Goal: Task Accomplishment & Management: Manage account settings

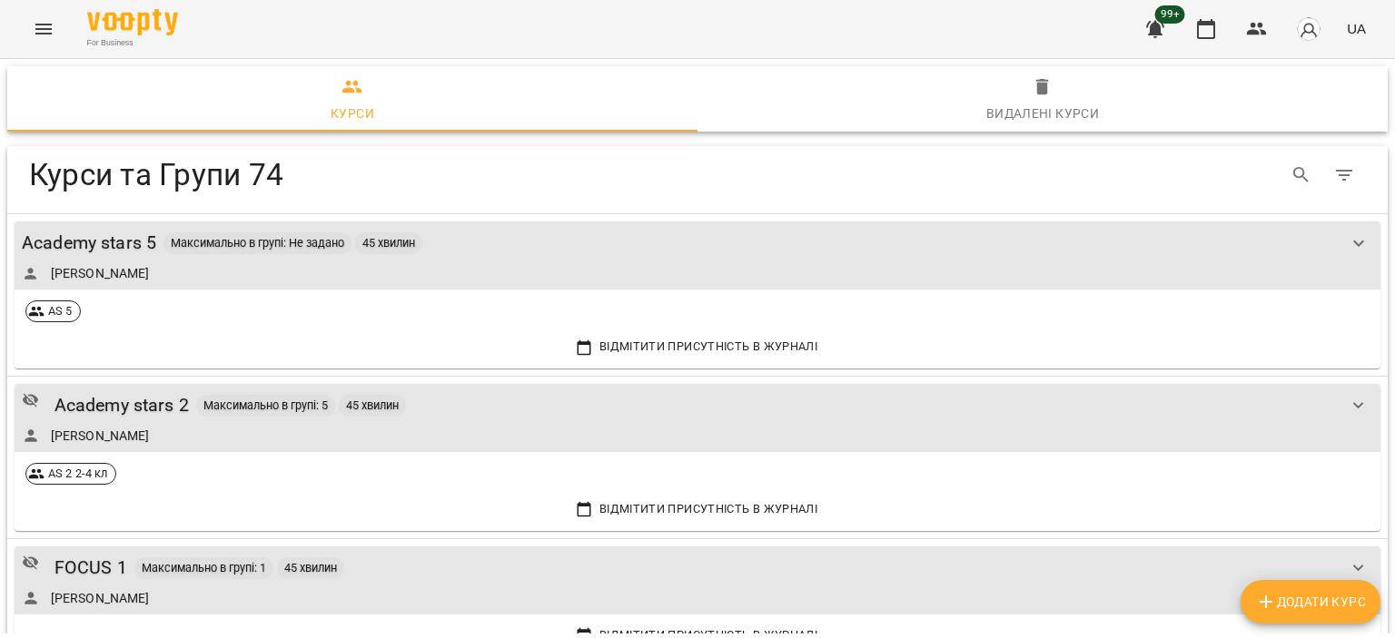
click at [41, 29] on icon "Menu" at bounding box center [43, 29] width 16 height 11
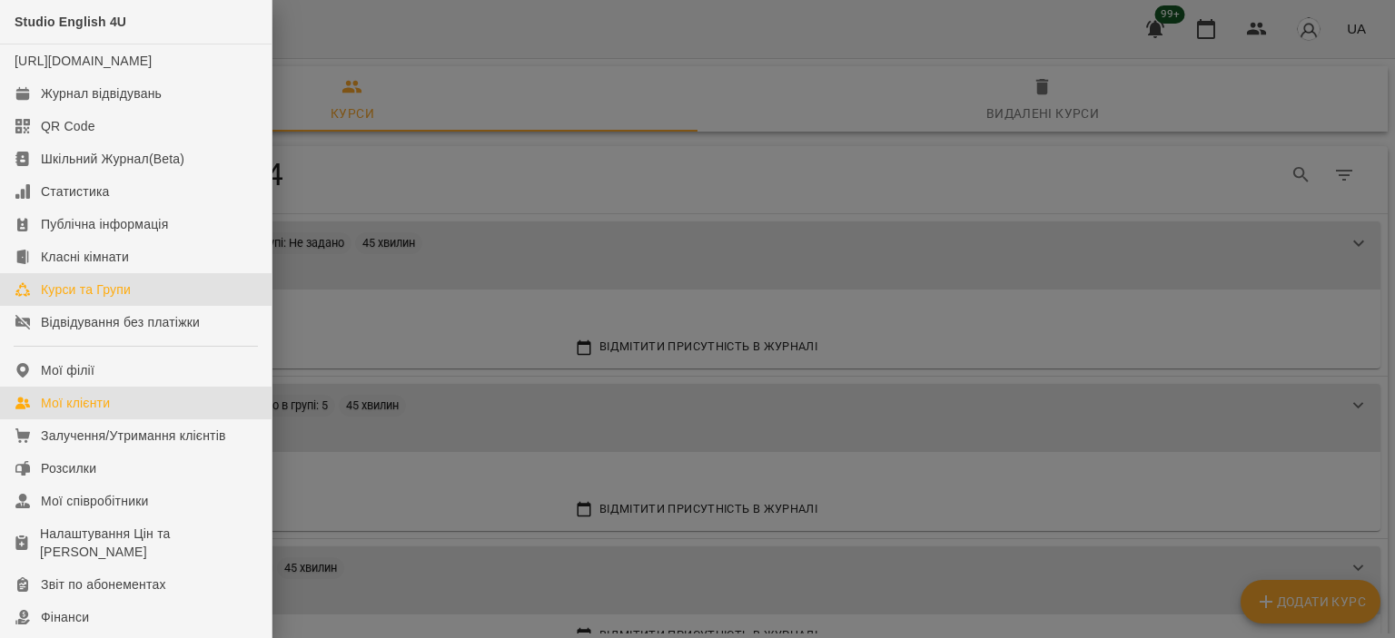
click at [118, 419] on link "Мої клієнти" at bounding box center [135, 403] width 271 height 33
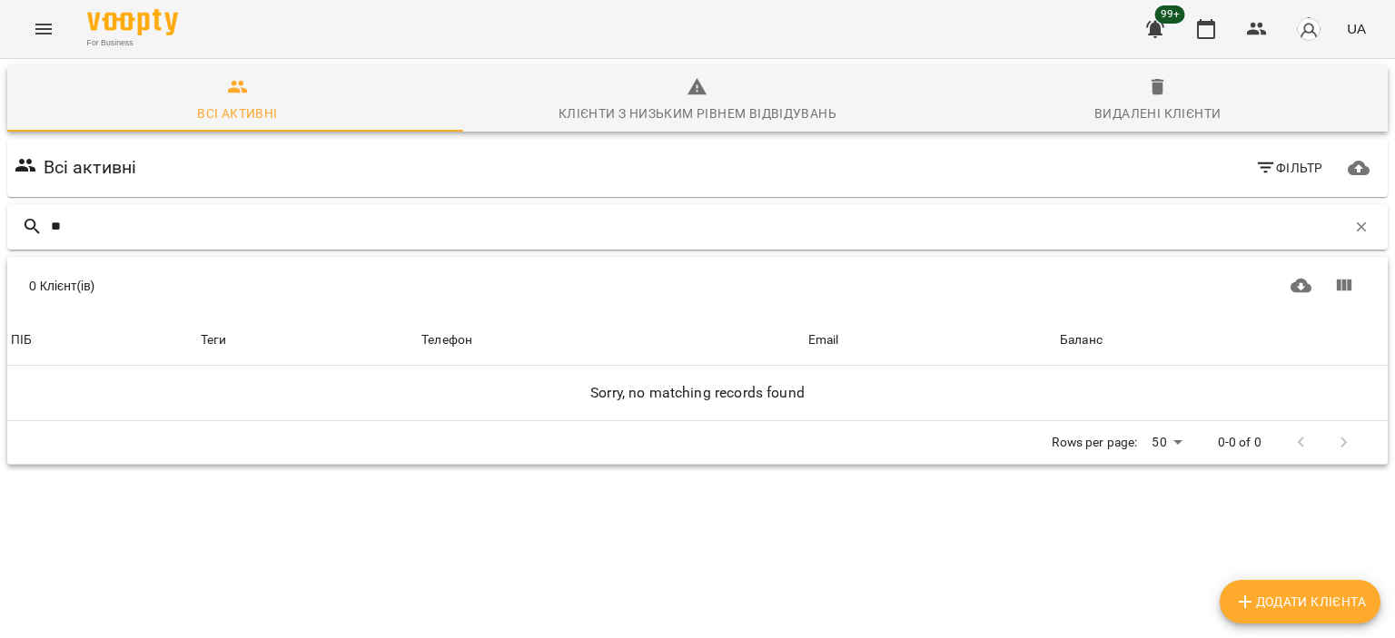
type input "*"
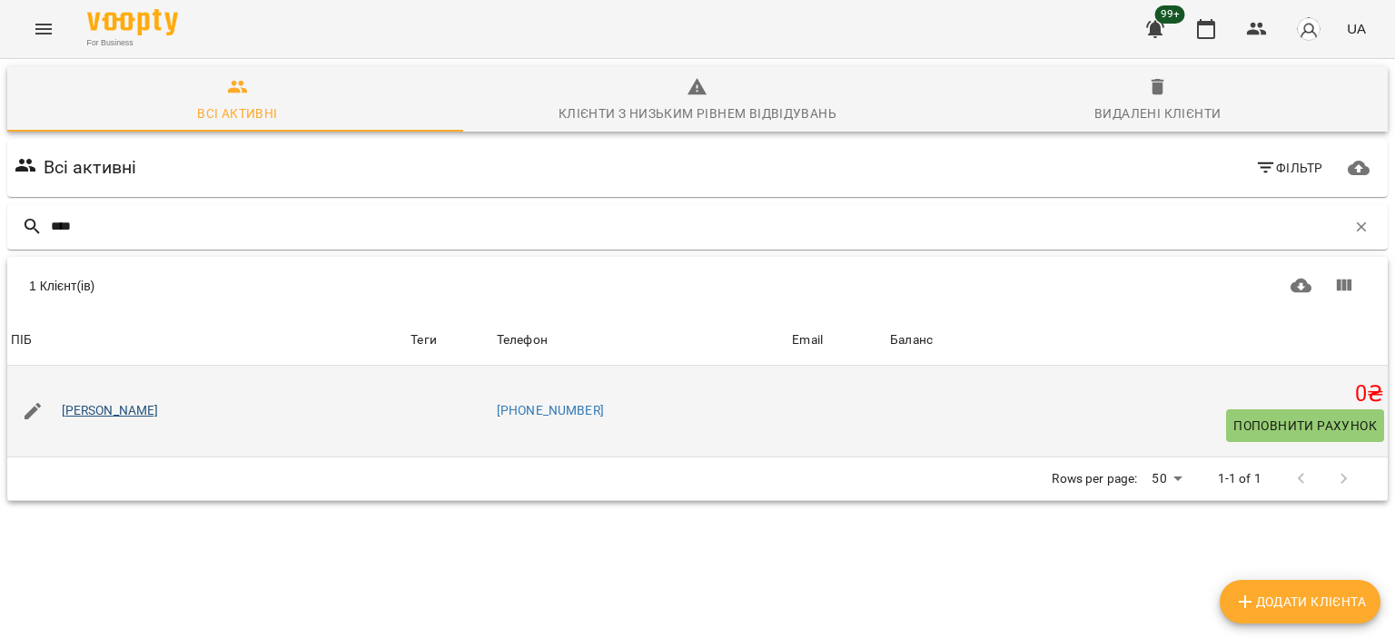
type input "****"
click at [113, 412] on link "[PERSON_NAME]" at bounding box center [110, 411] width 97 height 18
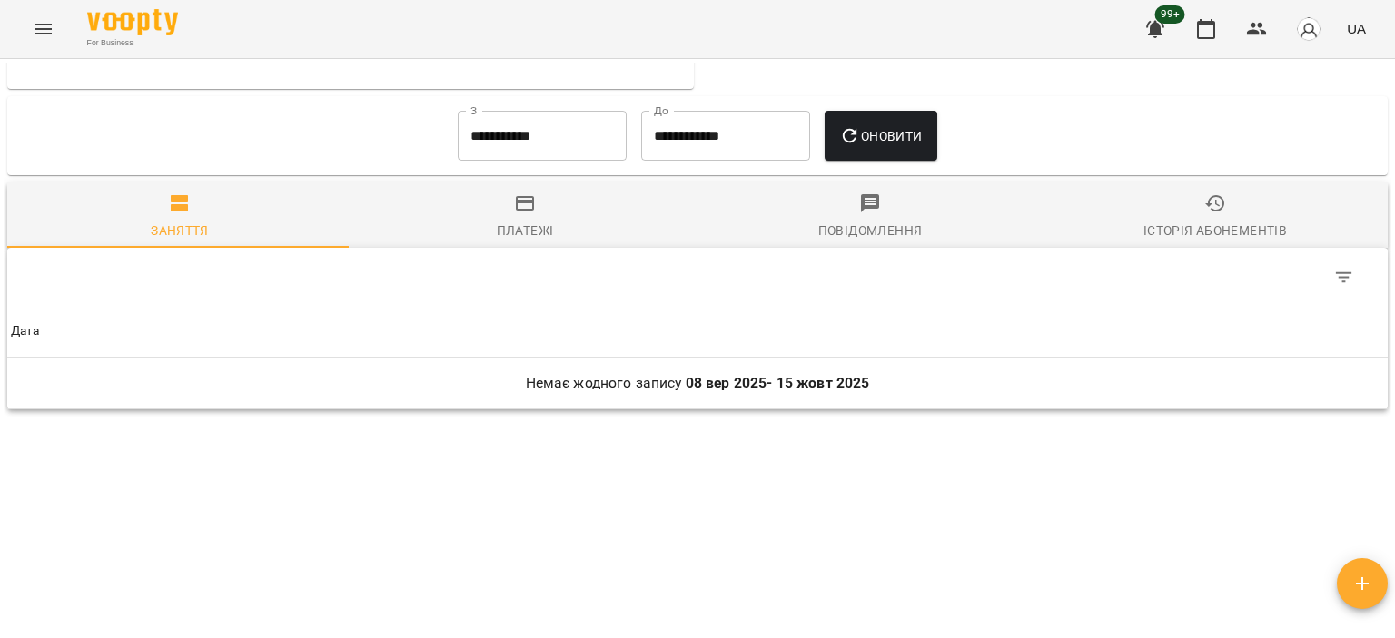
scroll to position [730, 0]
click at [1211, 216] on span "Історія абонементів" at bounding box center [1214, 216] width 323 height 49
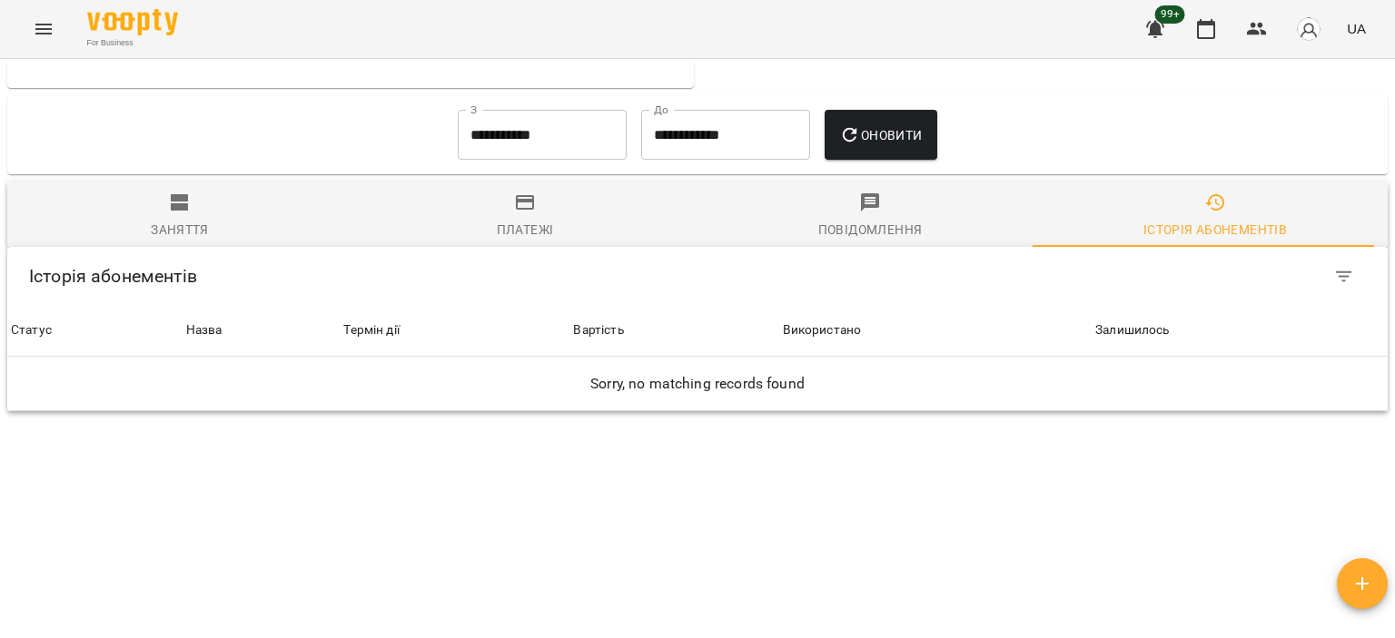
click at [498, 220] on div "Платежі" at bounding box center [525, 230] width 57 height 22
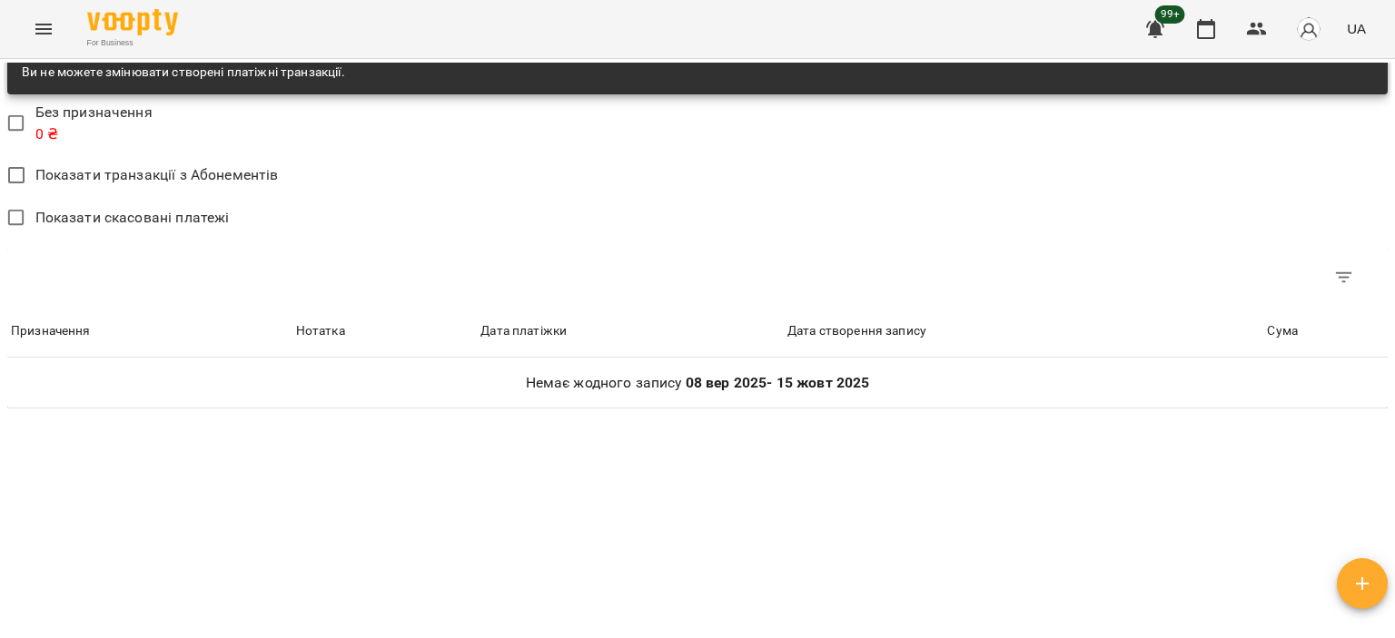
scroll to position [927, 0]
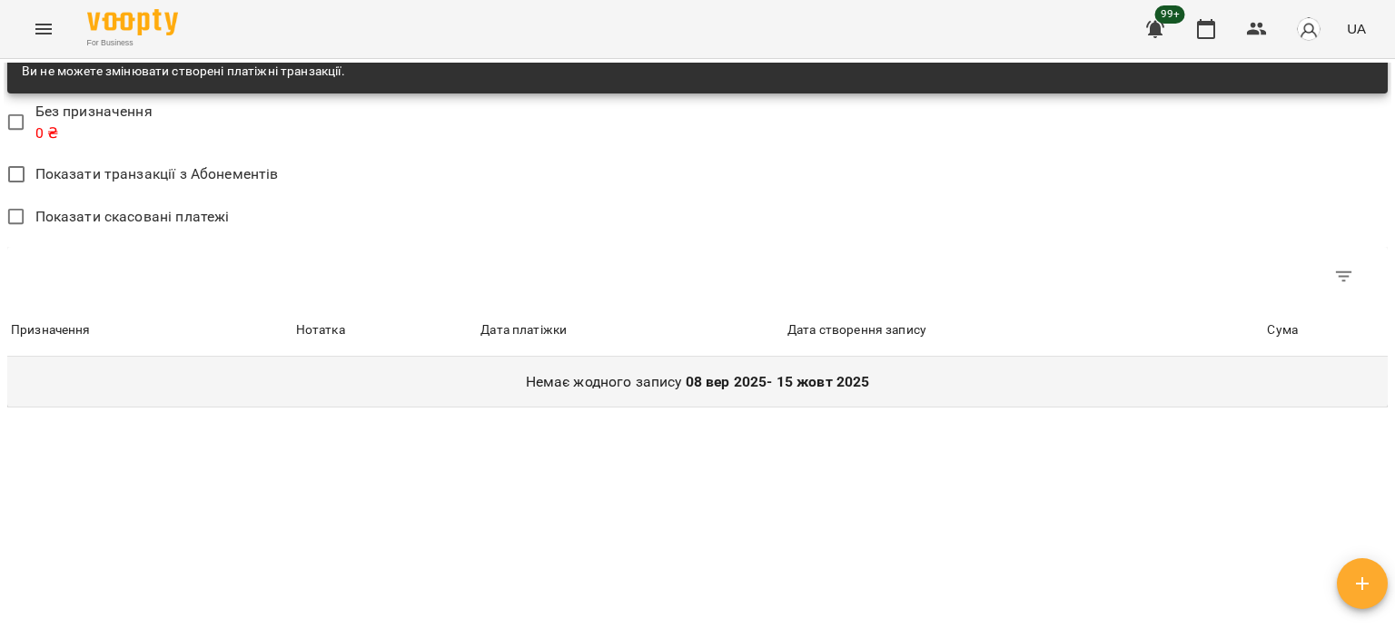
click at [665, 384] on p "Немає жодного запису [DATE] - [DATE]" at bounding box center [697, 382] width 1373 height 22
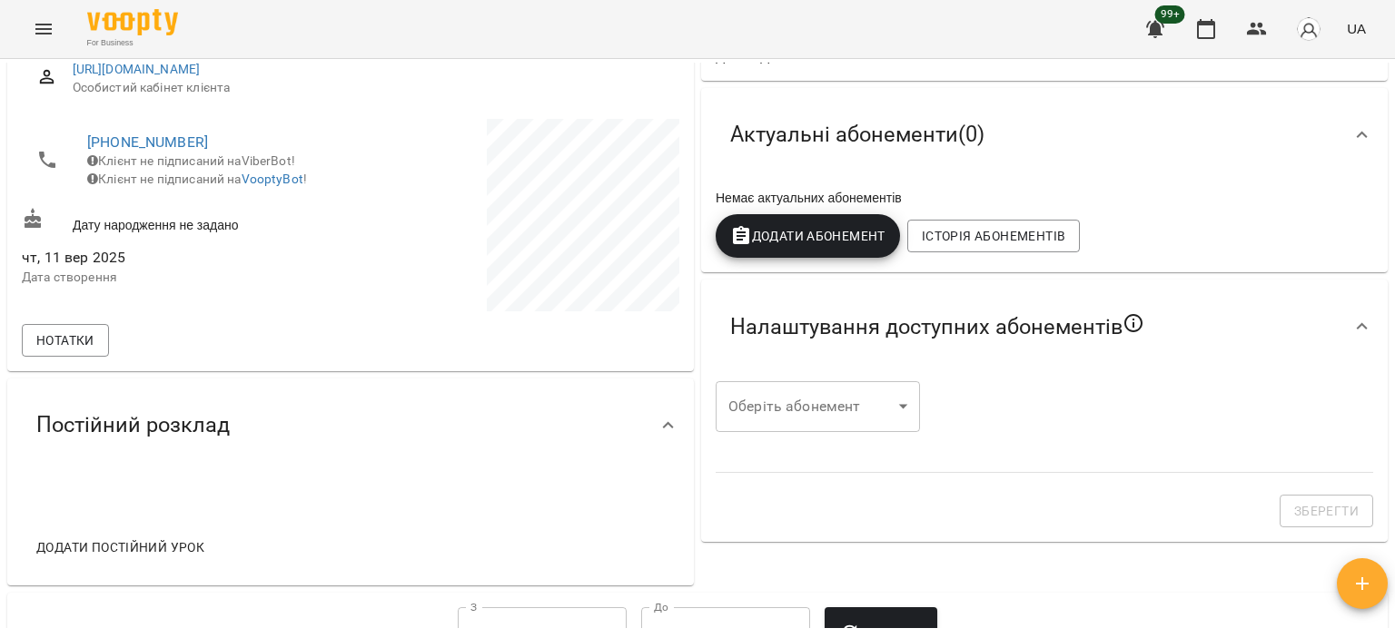
scroll to position [201, 0]
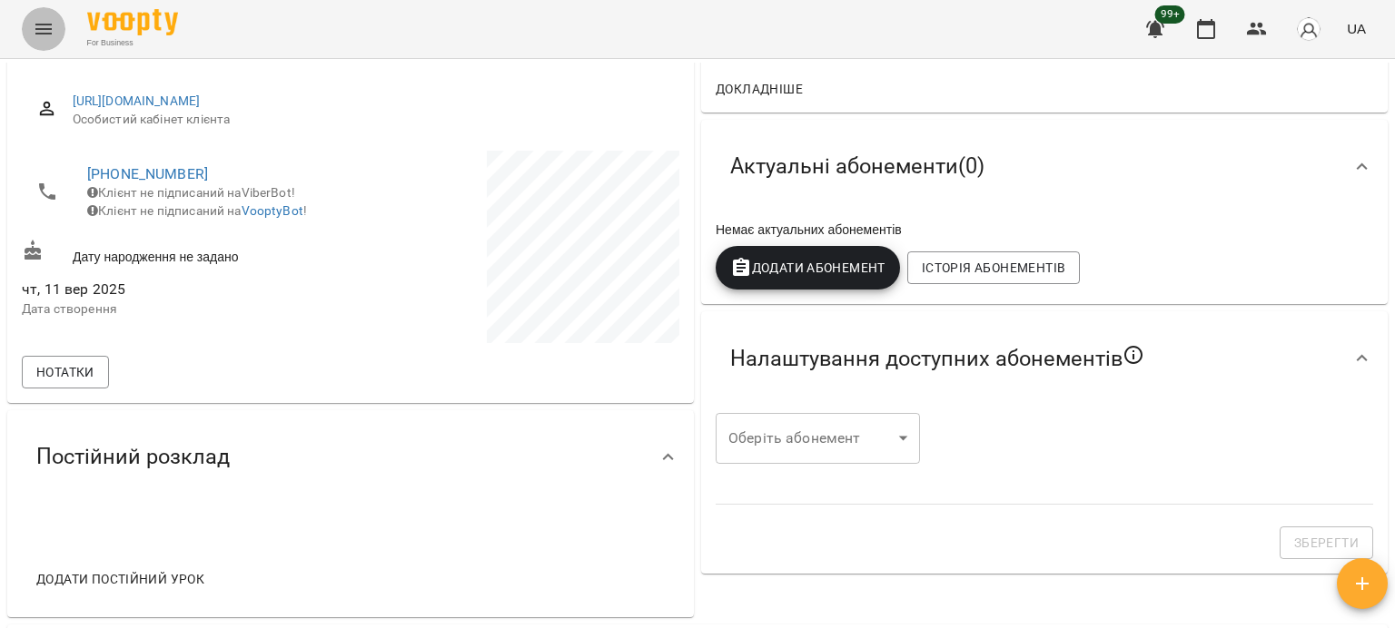
click at [58, 25] on button "Menu" at bounding box center [44, 29] width 44 height 44
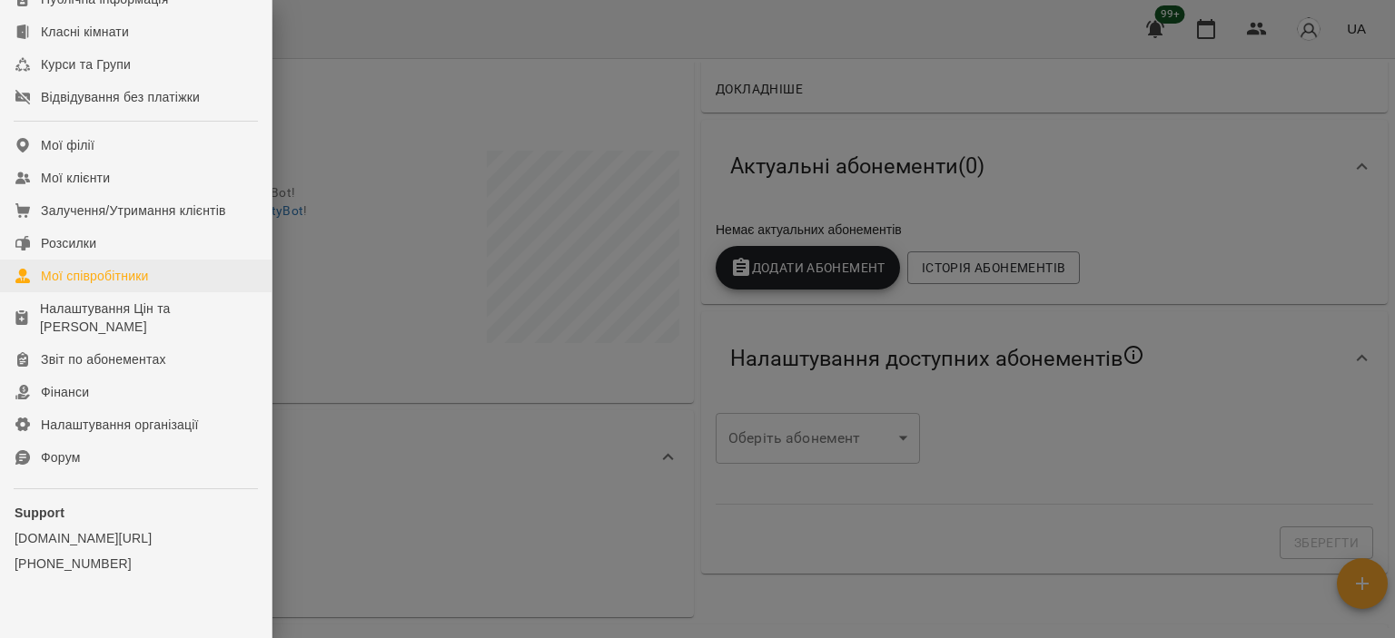
scroll to position [265, 0]
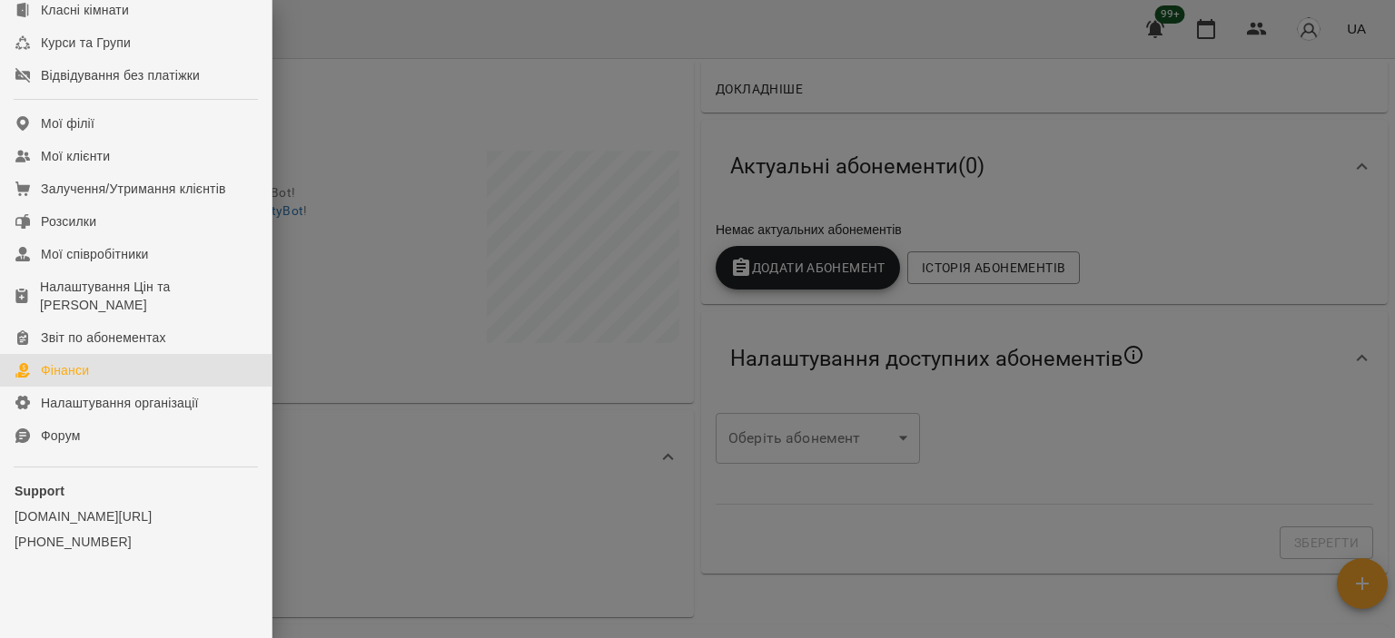
click at [116, 372] on link "Фінанси" at bounding box center [135, 370] width 271 height 33
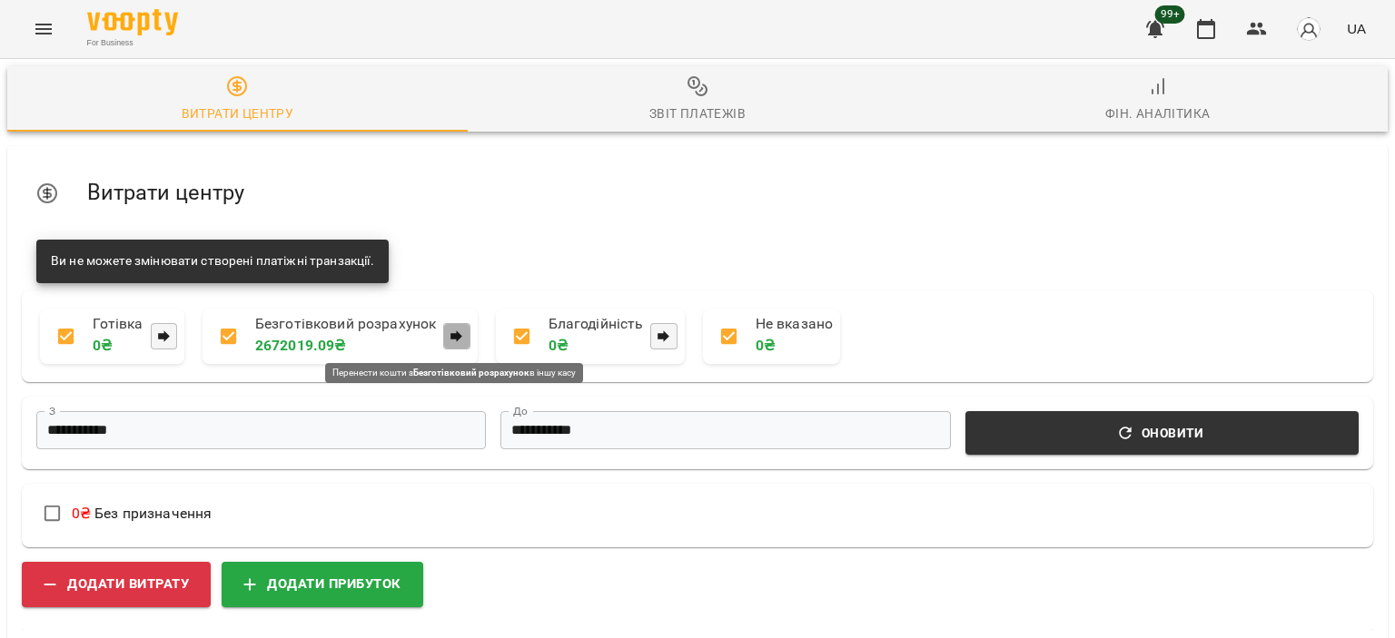
click at [455, 337] on icon "button" at bounding box center [457, 336] width 12 height 12
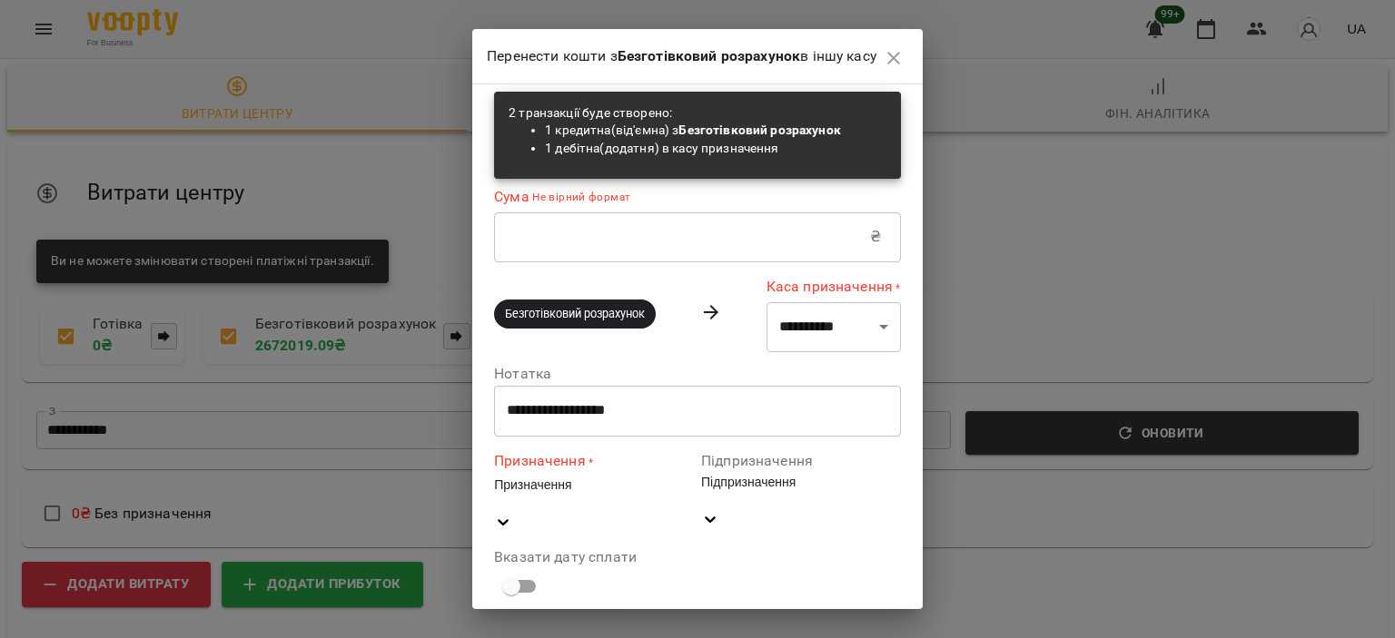
click at [902, 49] on icon "button" at bounding box center [893, 58] width 22 height 22
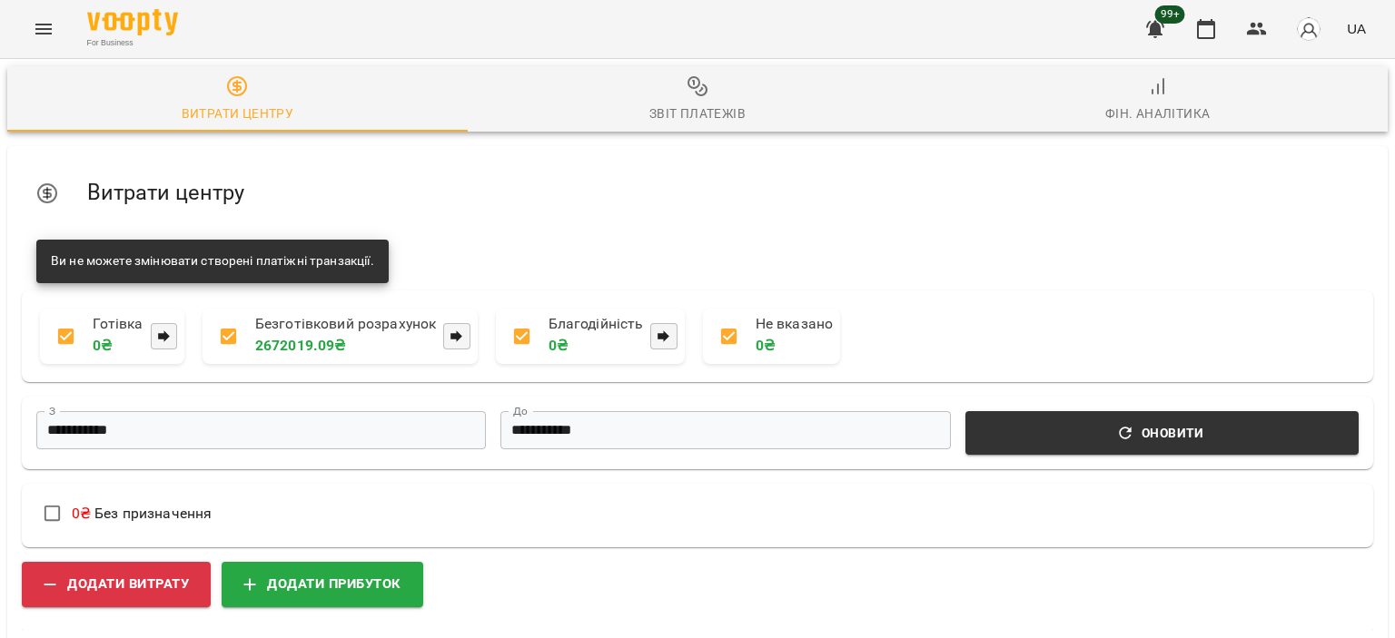
click at [732, 108] on div "Звіт платежів" at bounding box center [697, 114] width 96 height 22
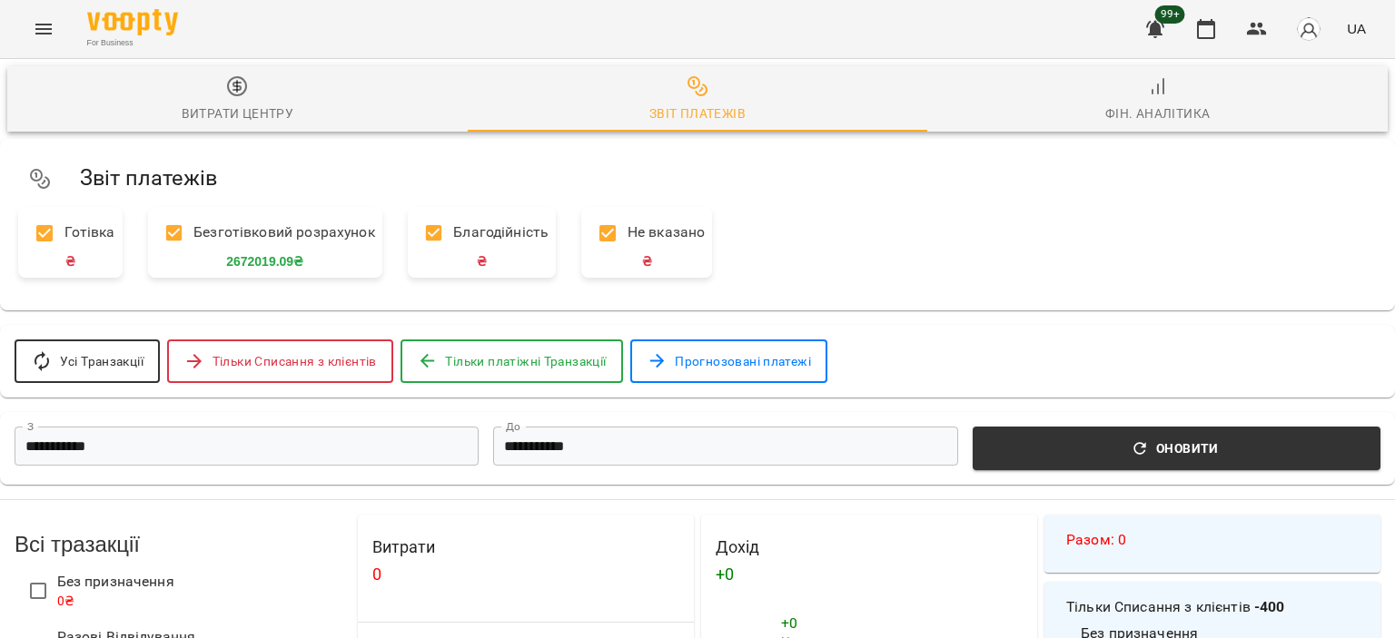
click at [363, 439] on input "**********" at bounding box center [247, 446] width 464 height 39
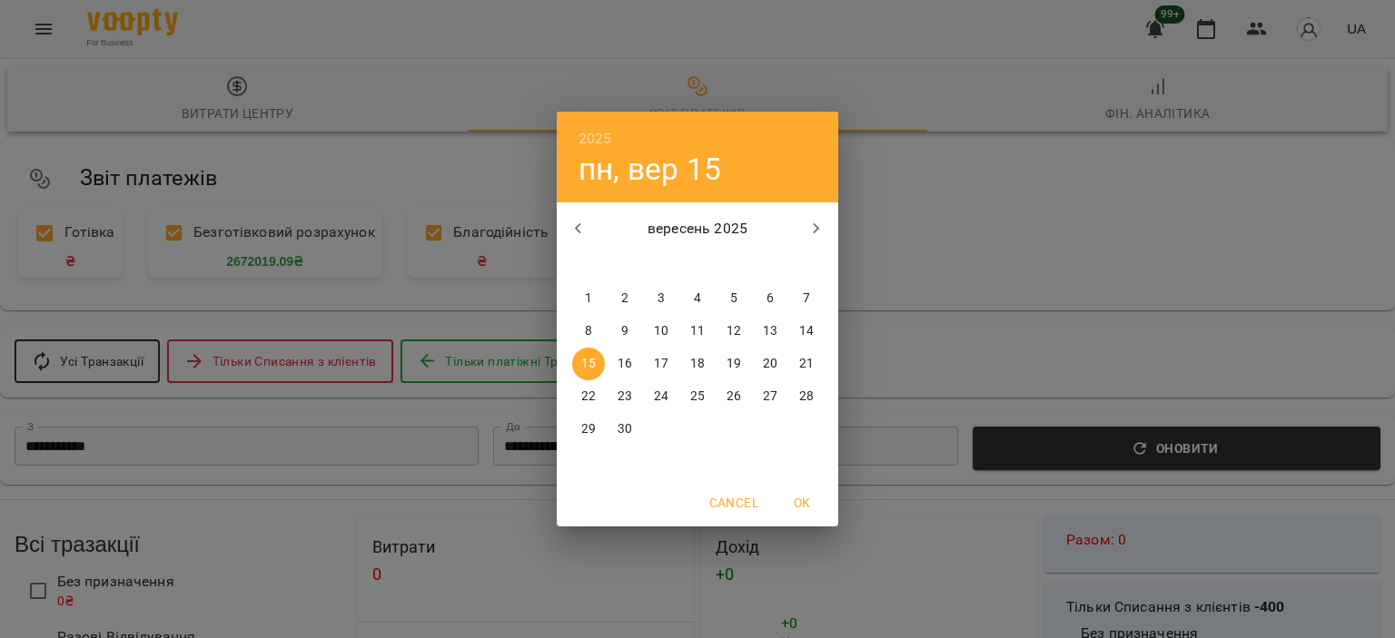
click at [802, 330] on p "14" at bounding box center [806, 331] width 15 height 18
type input "**********"
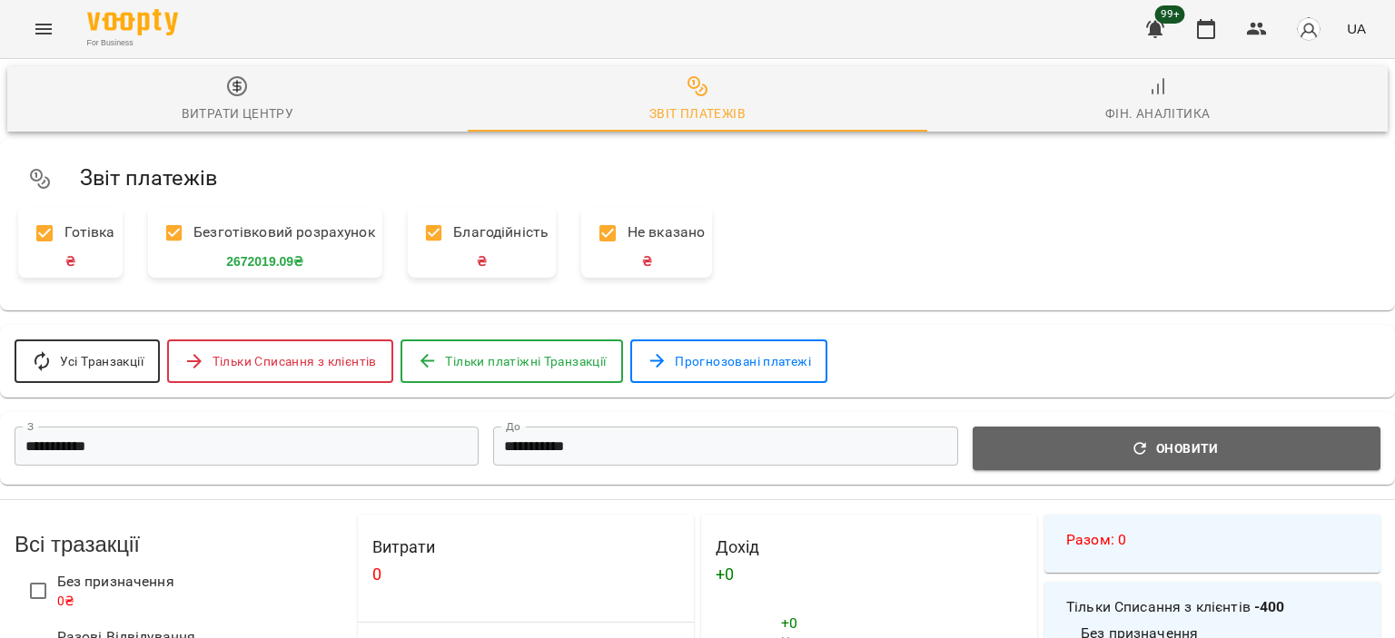
click at [1195, 459] on span "Оновити" at bounding box center [1176, 449] width 386 height 22
